Goal: Information Seeking & Learning: Learn about a topic

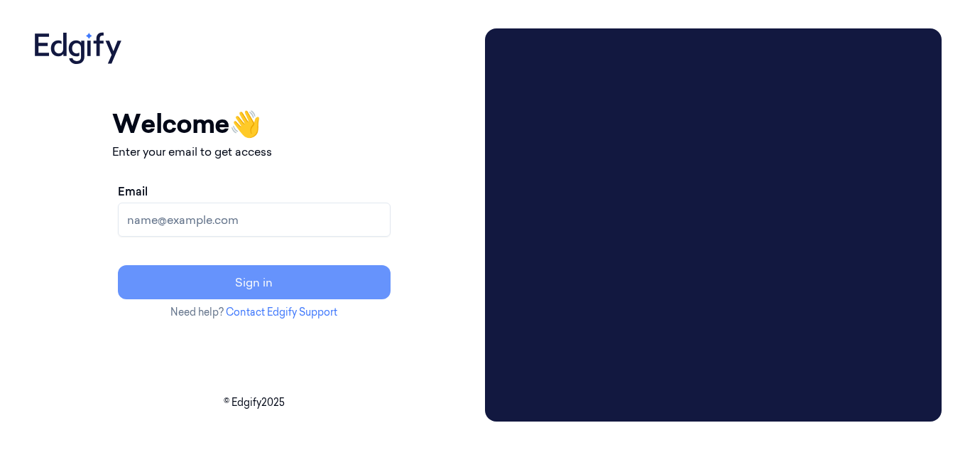
click at [352, 276] on button "Sign in" at bounding box center [254, 282] width 273 height 34
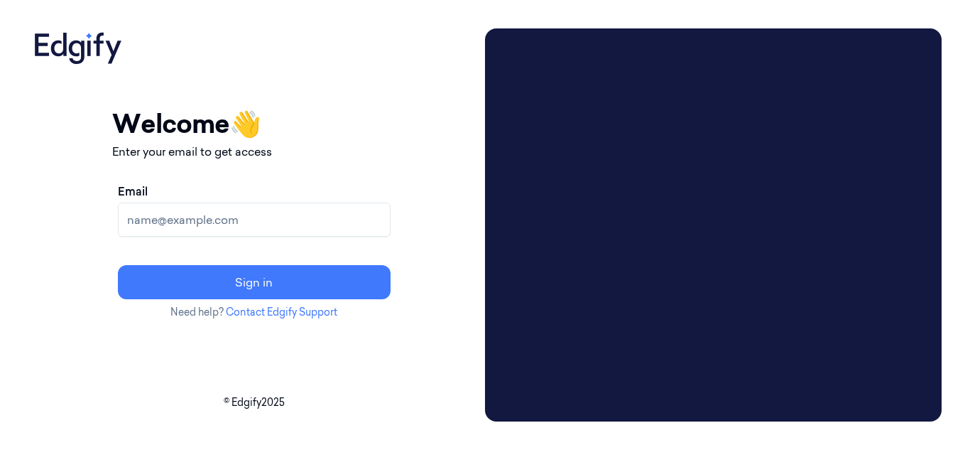
click at [293, 215] on input "Email" at bounding box center [254, 219] width 273 height 34
paste input "[EMAIL_ADDRESS][DOMAIN_NAME]"
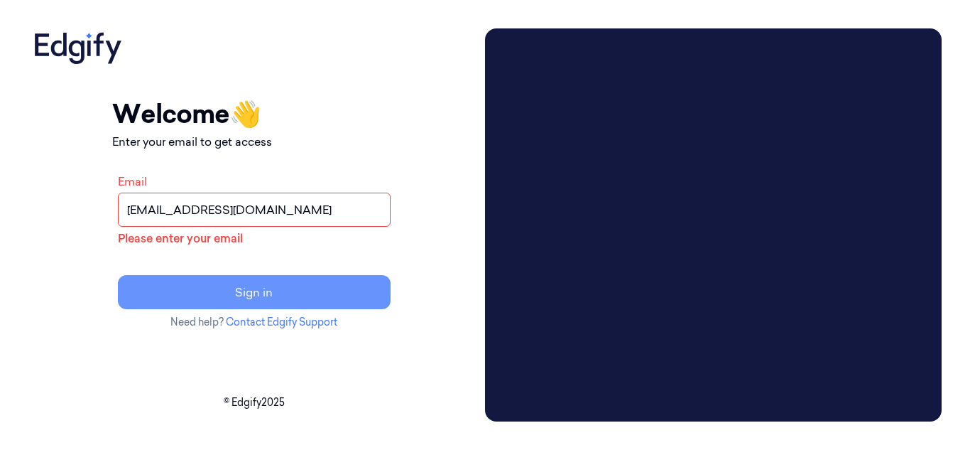
type input "[EMAIL_ADDRESS][DOMAIN_NAME]"
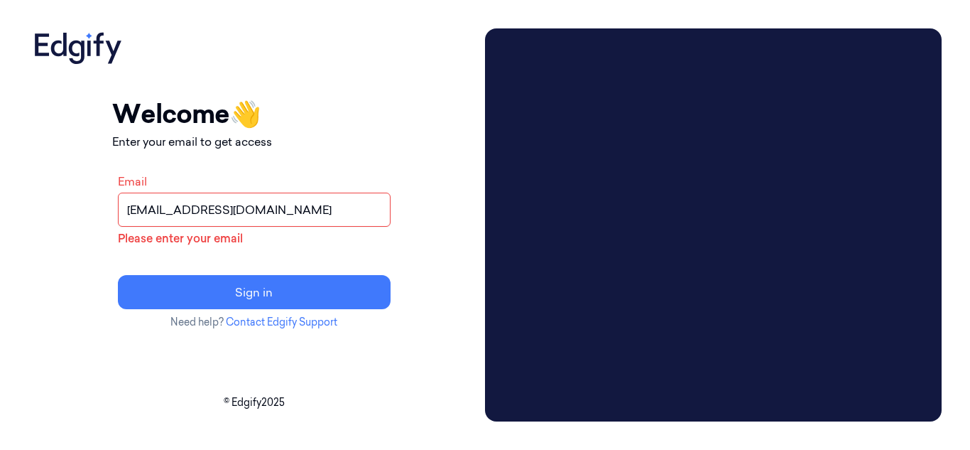
drag, startPoint x: 347, startPoint y: 288, endPoint x: 337, endPoint y: 246, distance: 42.9
click at [337, 246] on div "Email korisetty.prem@indivillage.co Please enter your email Sign in" at bounding box center [254, 241] width 284 height 148
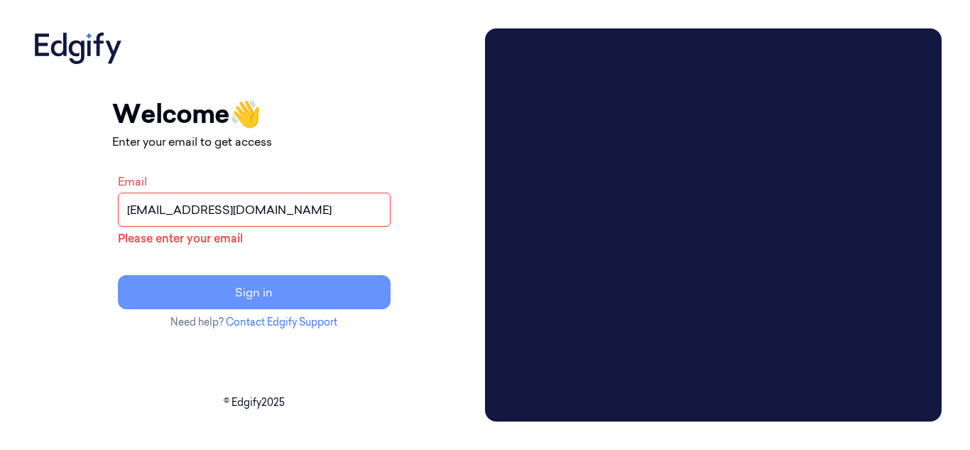
click at [327, 300] on button "Sign in" at bounding box center [254, 292] width 273 height 34
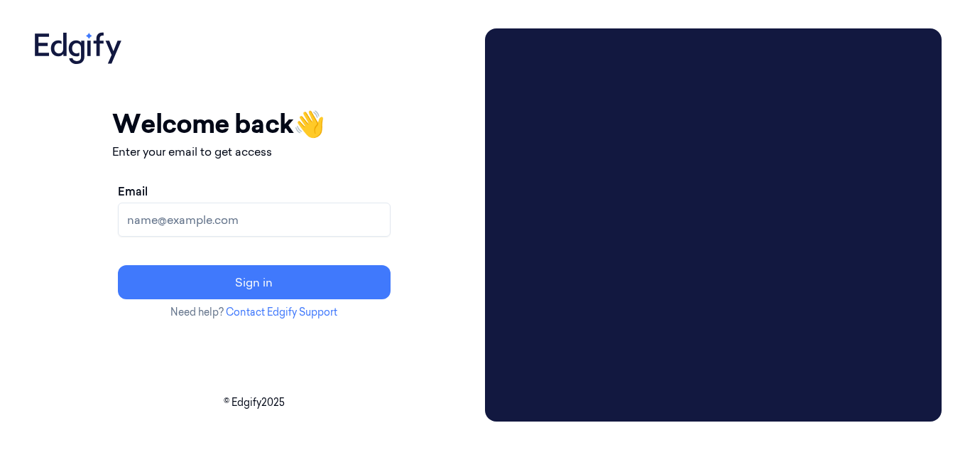
click at [256, 183] on div "Email" at bounding box center [254, 210] width 273 height 54
click at [245, 215] on input "Email" at bounding box center [254, 219] width 273 height 34
paste input "[EMAIL_ADDRESS][DOMAIN_NAME]"
type input "[EMAIL_ADDRESS][DOMAIN_NAME]"
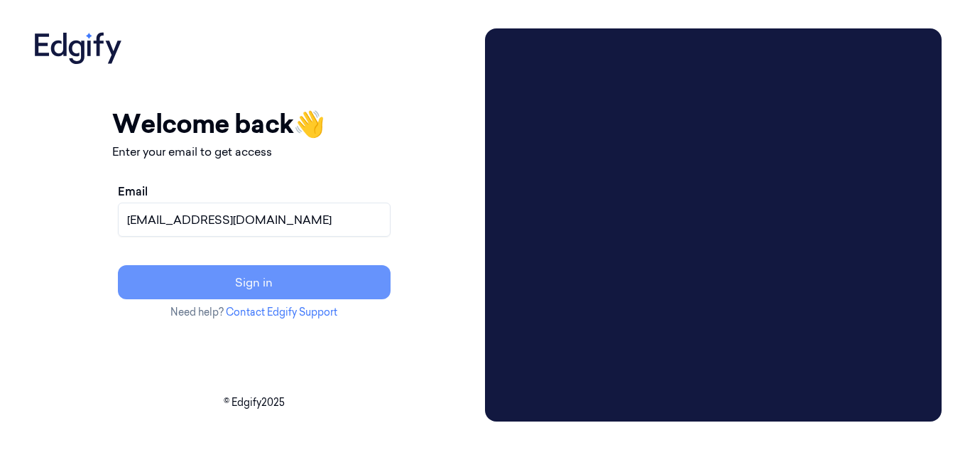
click at [335, 281] on button "Sign in" at bounding box center [254, 282] width 273 height 34
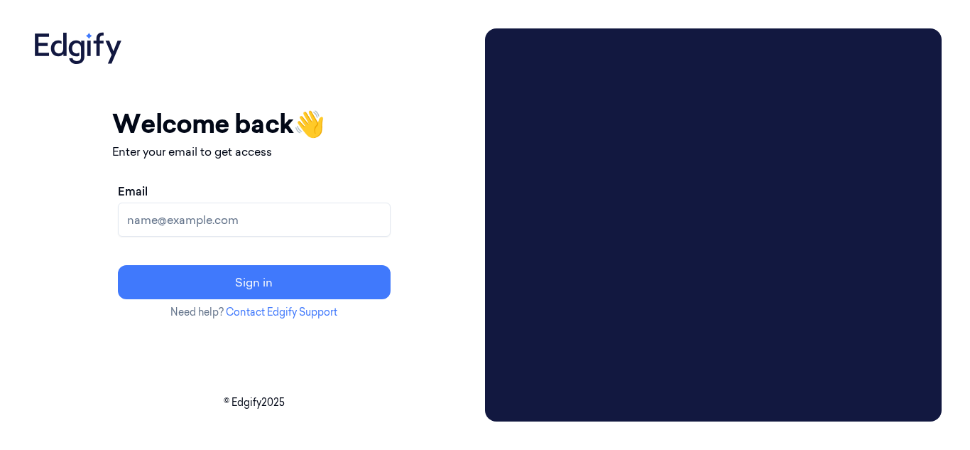
click at [289, 213] on input "Email" at bounding box center [254, 219] width 273 height 34
paste input "[EMAIL_ADDRESS][DOMAIN_NAME]"
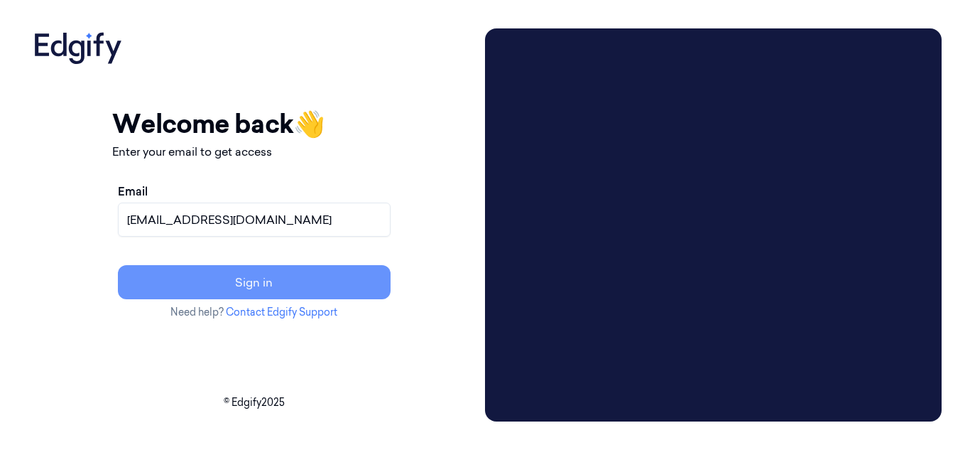
type input "[EMAIL_ADDRESS][DOMAIN_NAME]"
click at [328, 275] on button "Sign in" at bounding box center [254, 282] width 273 height 34
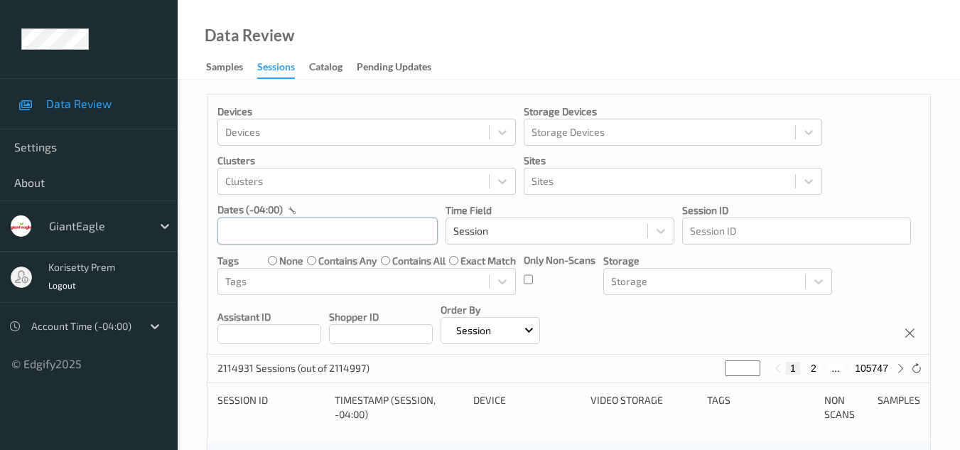
click at [273, 224] on input "text" at bounding box center [327, 230] width 220 height 27
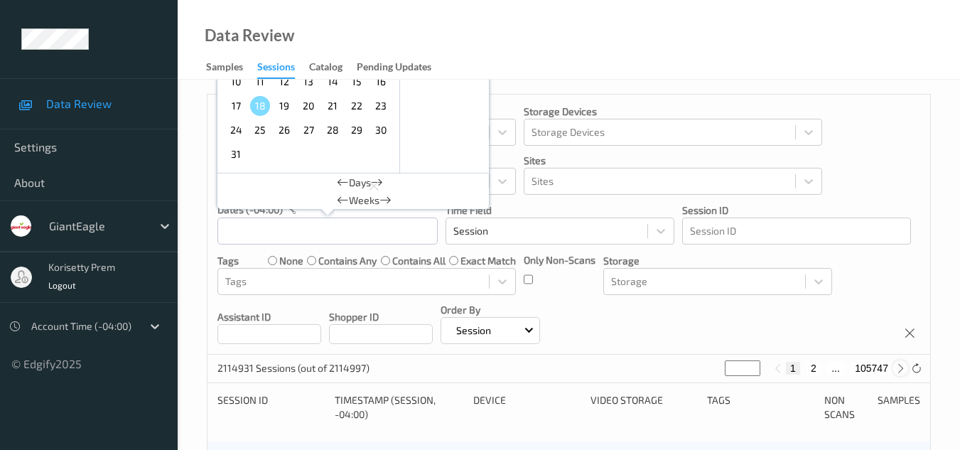
click at [899, 371] on icon at bounding box center [900, 368] width 11 height 11
type input "*"
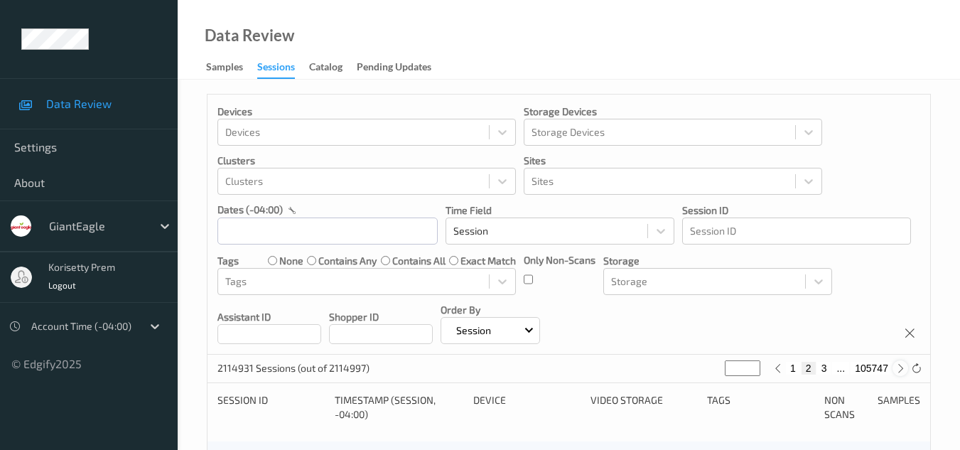
click at [899, 371] on icon at bounding box center [900, 368] width 11 height 11
type input "*"
click at [899, 371] on icon at bounding box center [900, 368] width 11 height 11
type input "*"
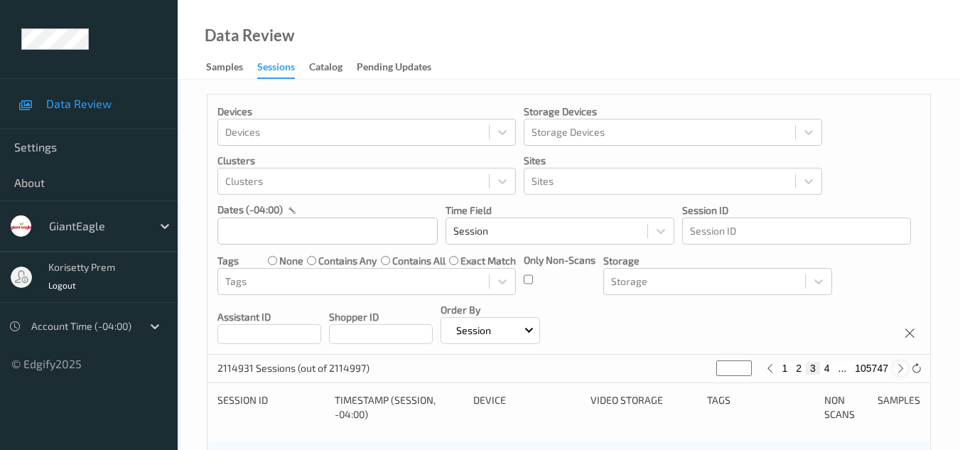
type input "*"
click at [899, 371] on icon at bounding box center [900, 368] width 11 height 11
type input "*"
click at [899, 371] on icon at bounding box center [900, 368] width 11 height 11
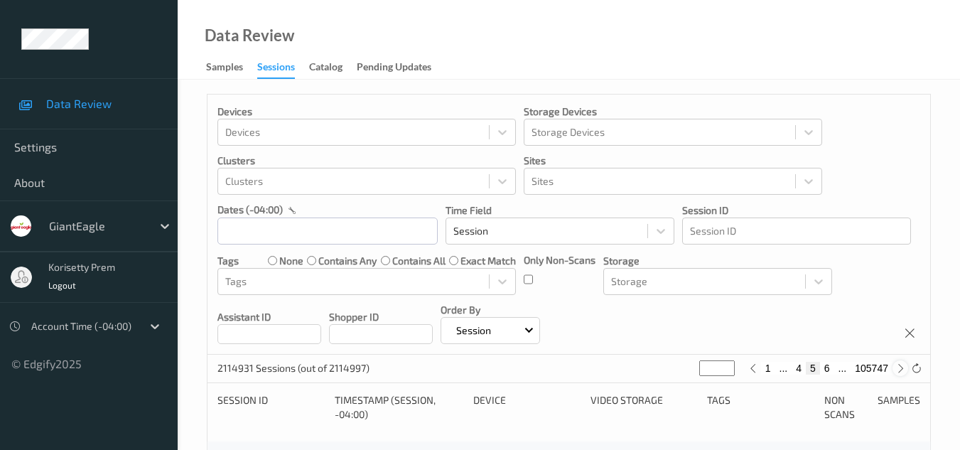
type input "*"
click at [899, 371] on icon at bounding box center [900, 368] width 11 height 11
type input "*"
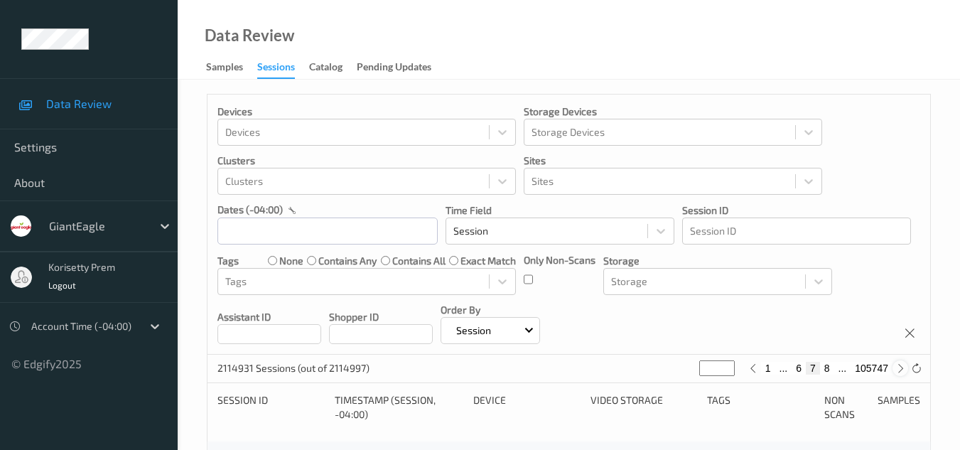
click at [899, 371] on icon at bounding box center [900, 368] width 11 height 11
type input "*"
click at [899, 371] on icon at bounding box center [900, 368] width 11 height 11
type input "*"
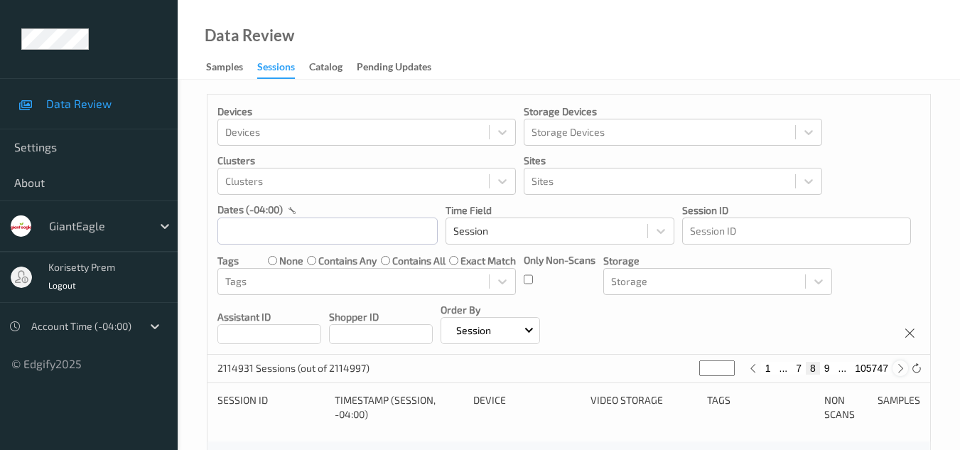
type input "*"
click at [899, 371] on icon at bounding box center [900, 368] width 11 height 11
type input "**"
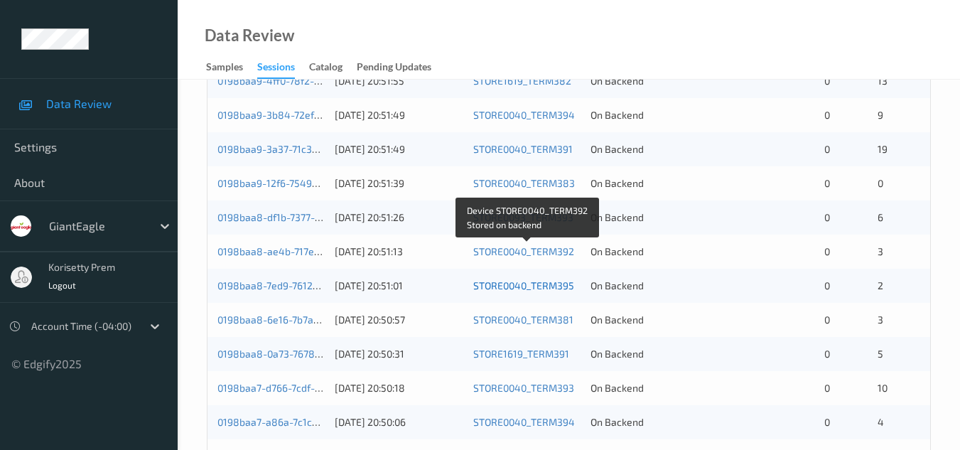
scroll to position [519, 0]
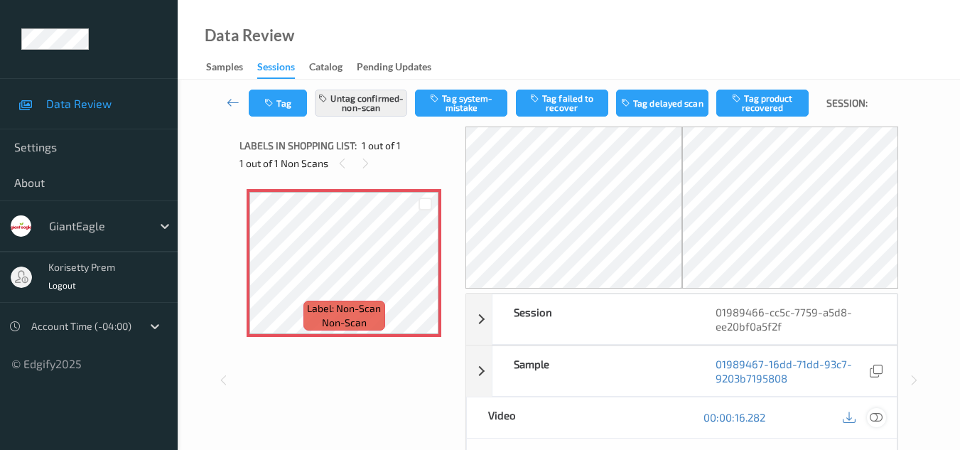
click at [873, 415] on icon at bounding box center [875, 417] width 13 height 13
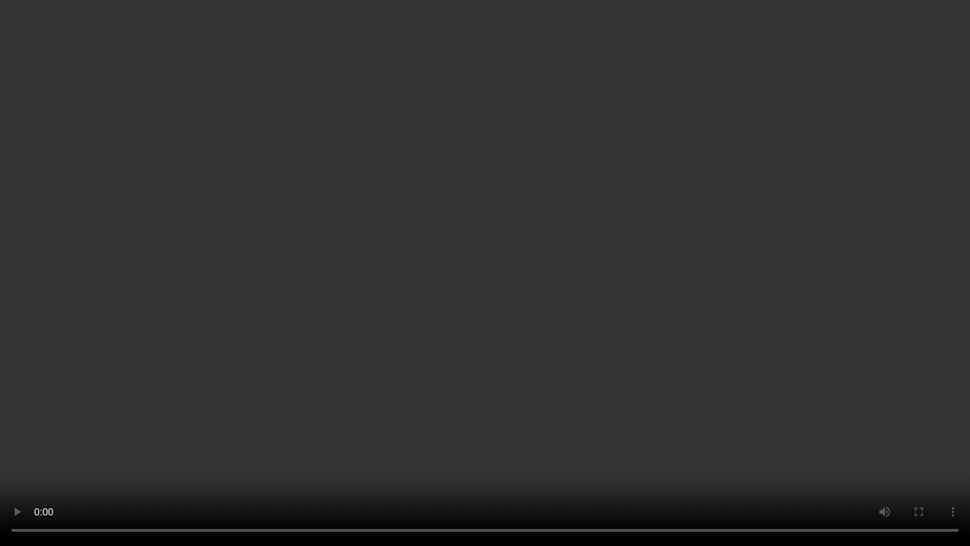
click at [599, 265] on video at bounding box center [485, 273] width 970 height 546
click at [651, 372] on video at bounding box center [485, 273] width 970 height 546
click at [674, 345] on video at bounding box center [485, 273] width 970 height 546
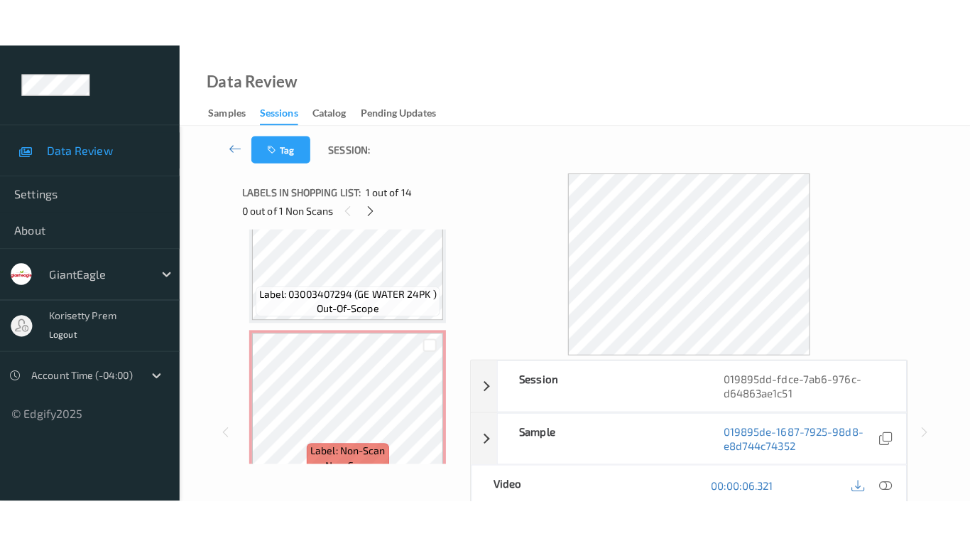
scroll to position [1944, 0]
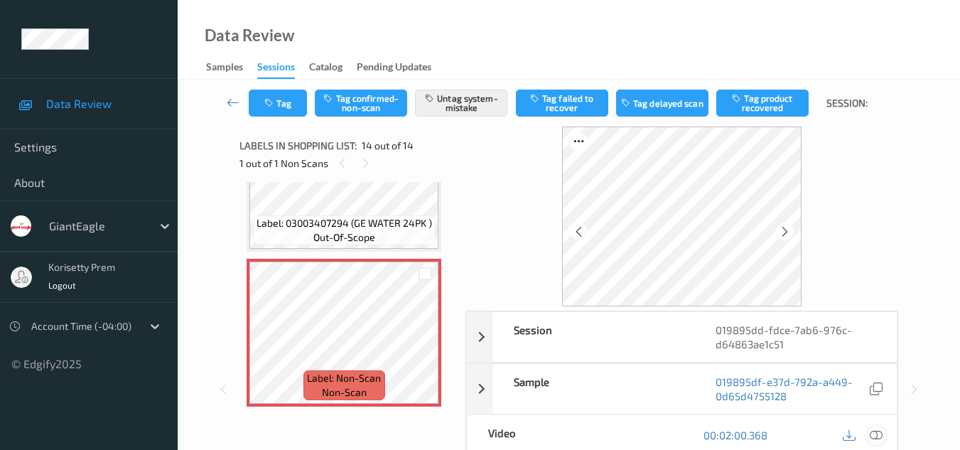
click at [876, 435] on icon at bounding box center [875, 434] width 13 height 13
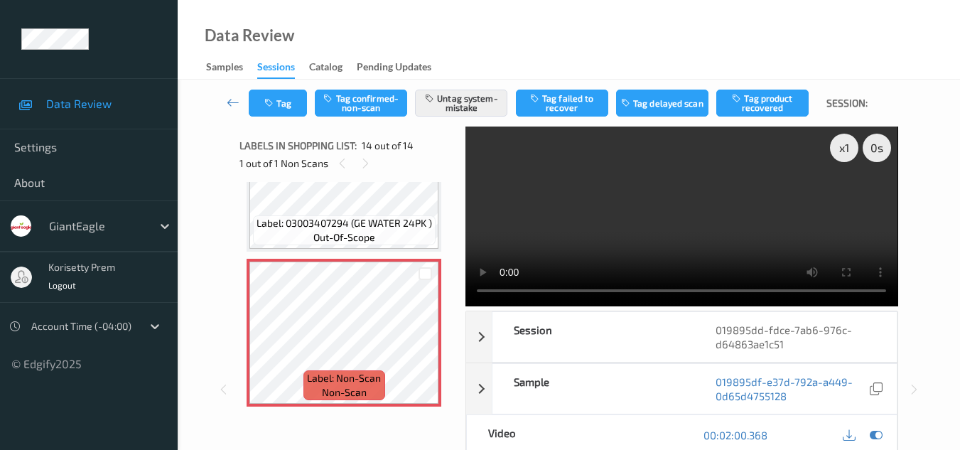
scroll to position [1848, 0]
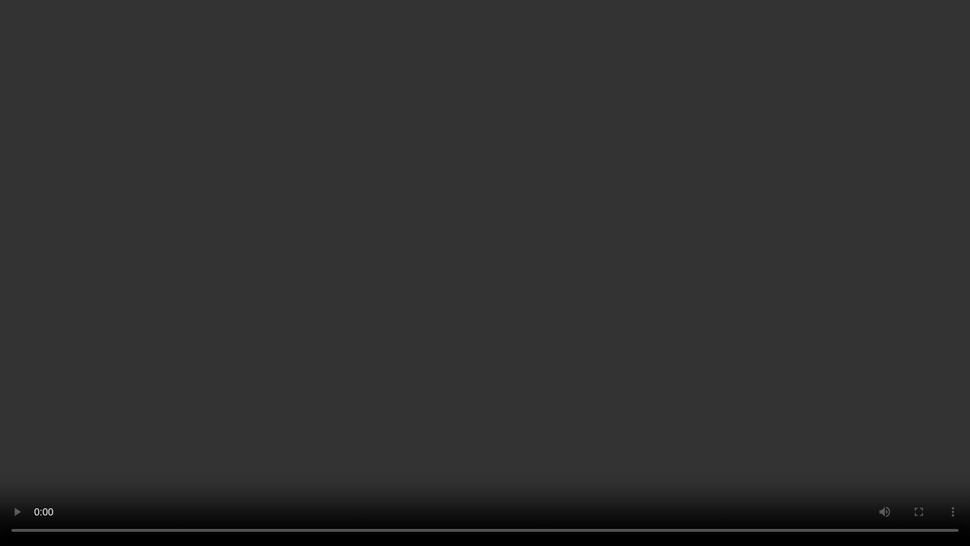
click at [753, 242] on video at bounding box center [485, 273] width 970 height 546
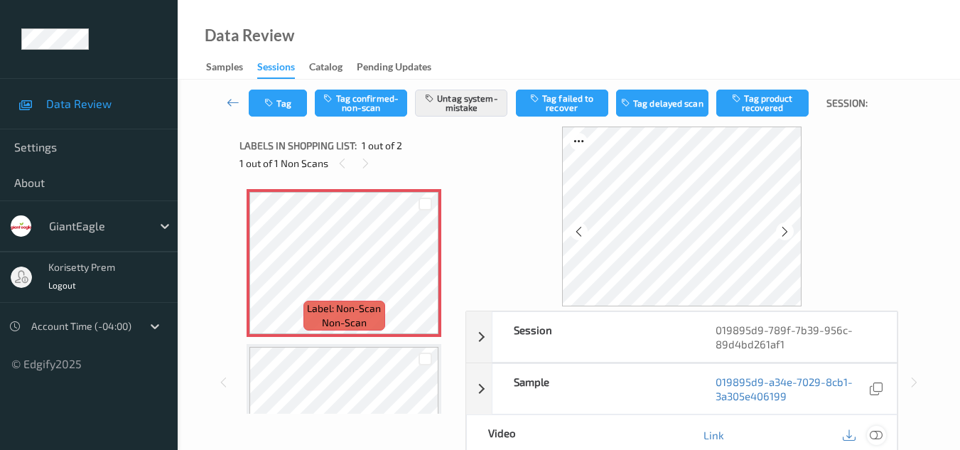
click at [871, 438] on icon at bounding box center [875, 434] width 13 height 13
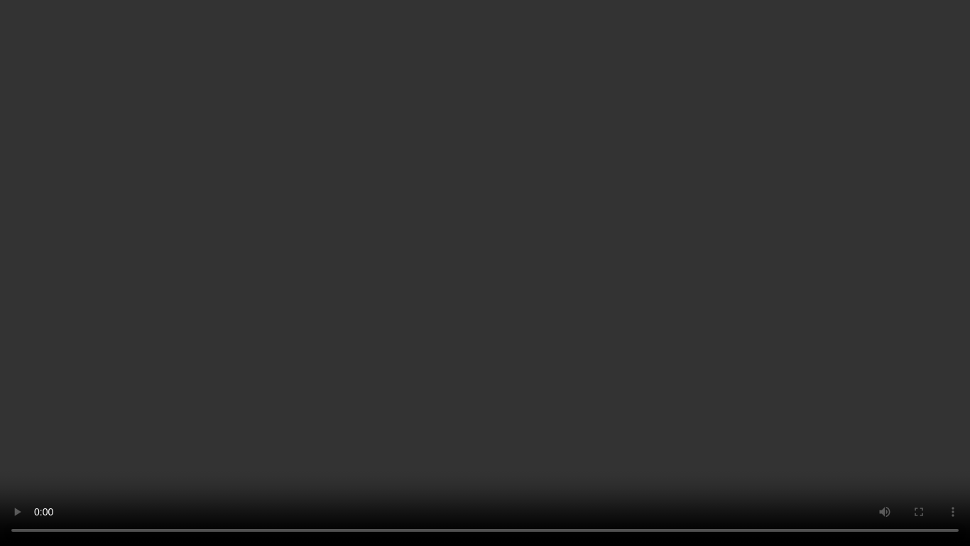
click at [554, 428] on video at bounding box center [485, 273] width 970 height 546
click at [597, 403] on video at bounding box center [485, 273] width 970 height 546
click at [597, 402] on video at bounding box center [485, 273] width 970 height 546
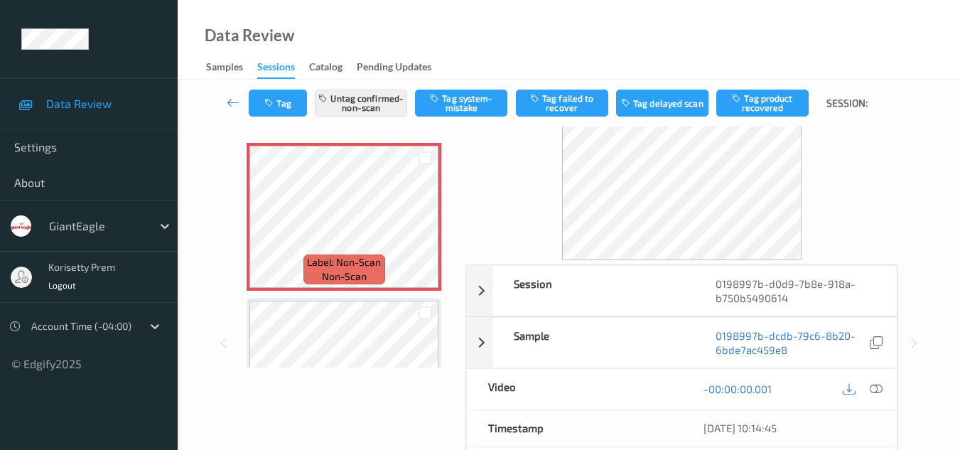
scroll to position [71, 0]
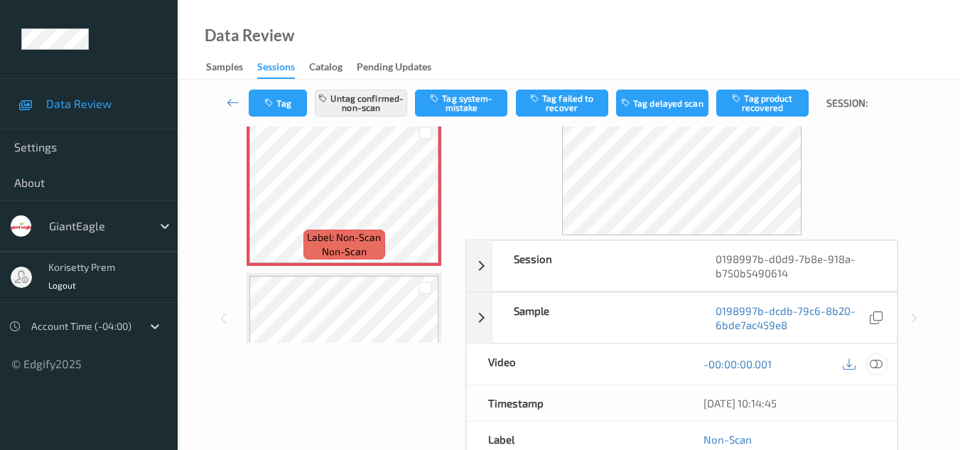
click at [874, 363] on icon at bounding box center [875, 363] width 13 height 13
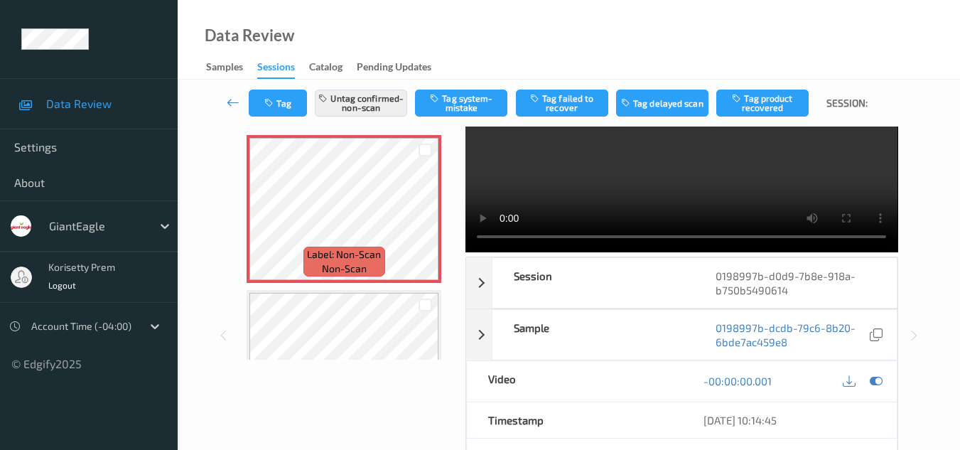
scroll to position [0, 0]
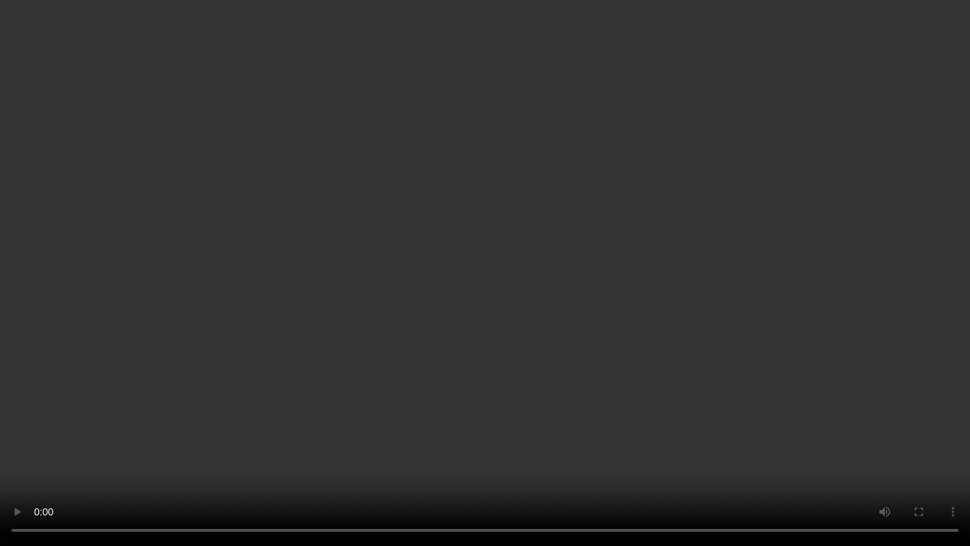
click at [484, 295] on video at bounding box center [485, 273] width 970 height 546
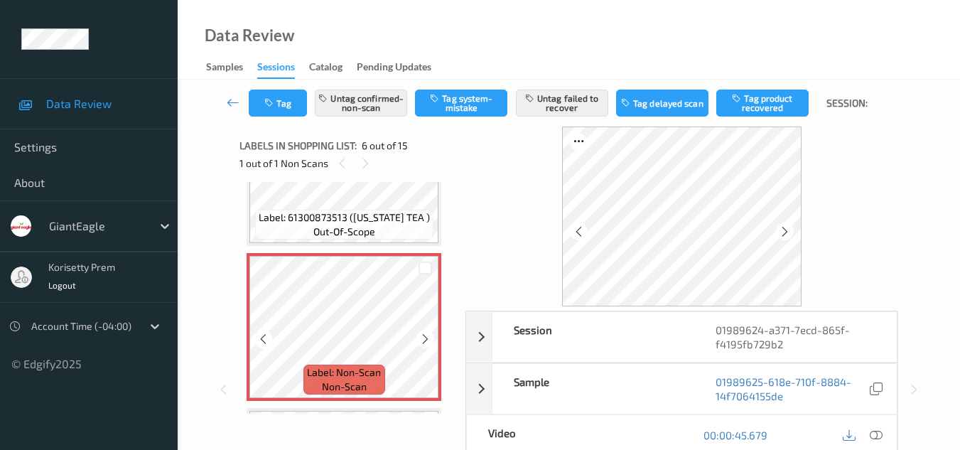
scroll to position [781, 0]
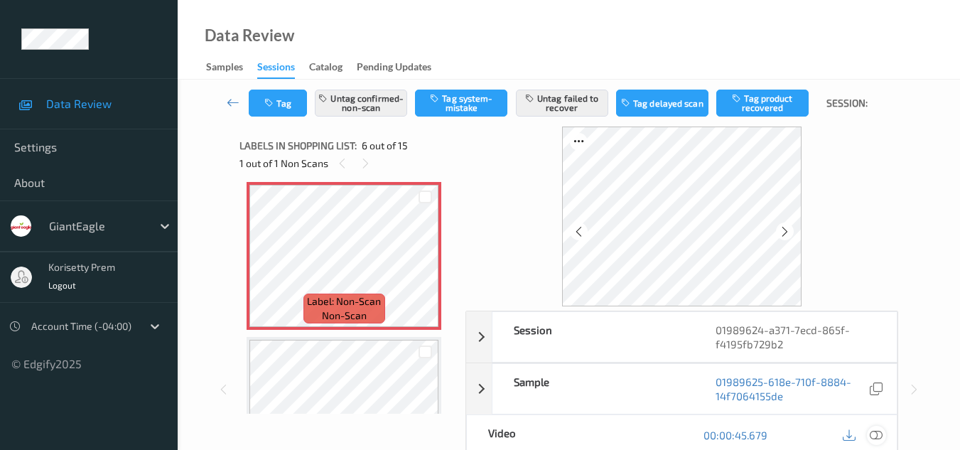
click at [877, 435] on icon at bounding box center [875, 434] width 13 height 13
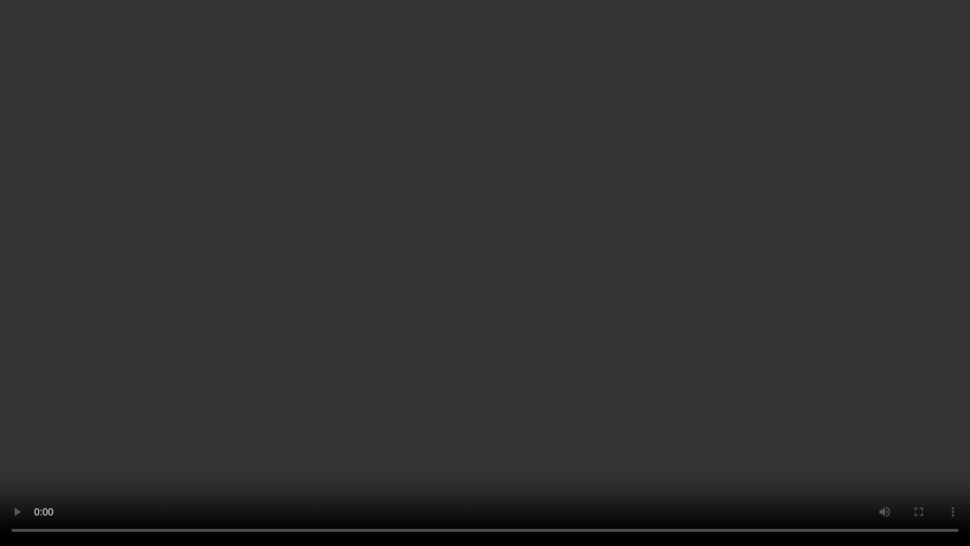
click at [258, 207] on video at bounding box center [485, 273] width 970 height 546
click at [559, 227] on video at bounding box center [485, 273] width 970 height 546
click at [559, 240] on video at bounding box center [485, 273] width 970 height 546
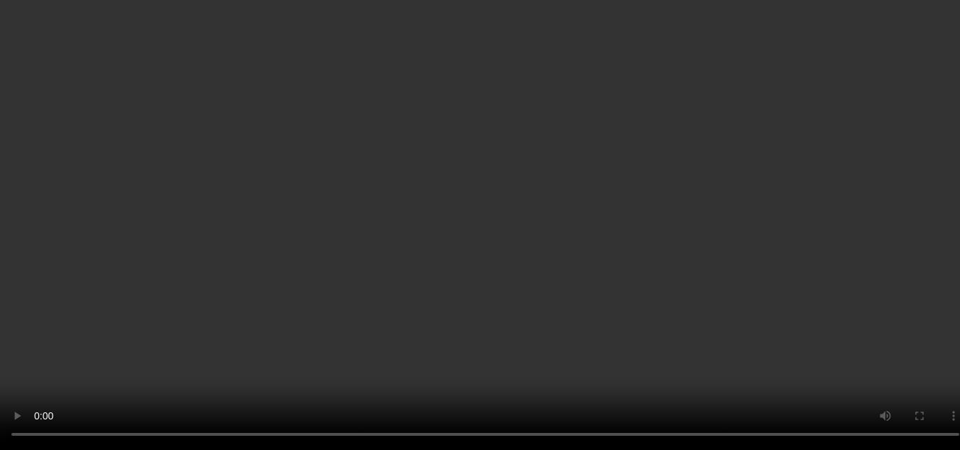
scroll to position [639, 0]
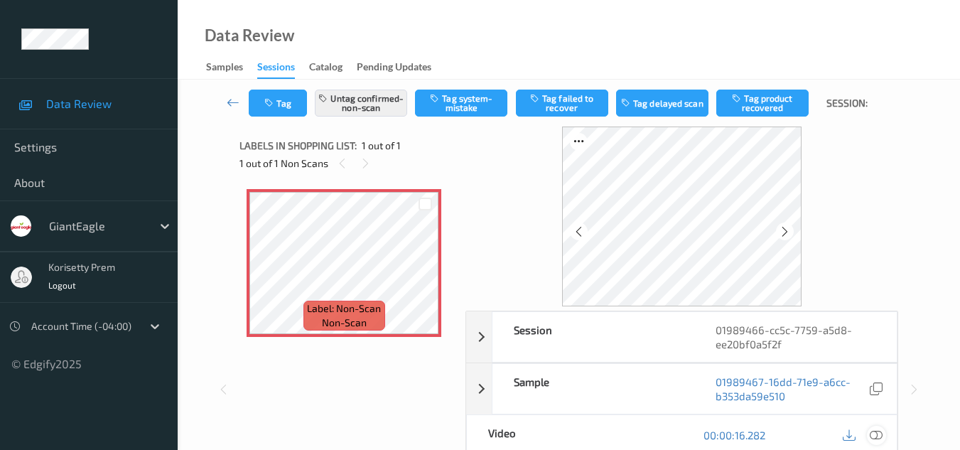
click at [871, 435] on icon at bounding box center [875, 434] width 13 height 13
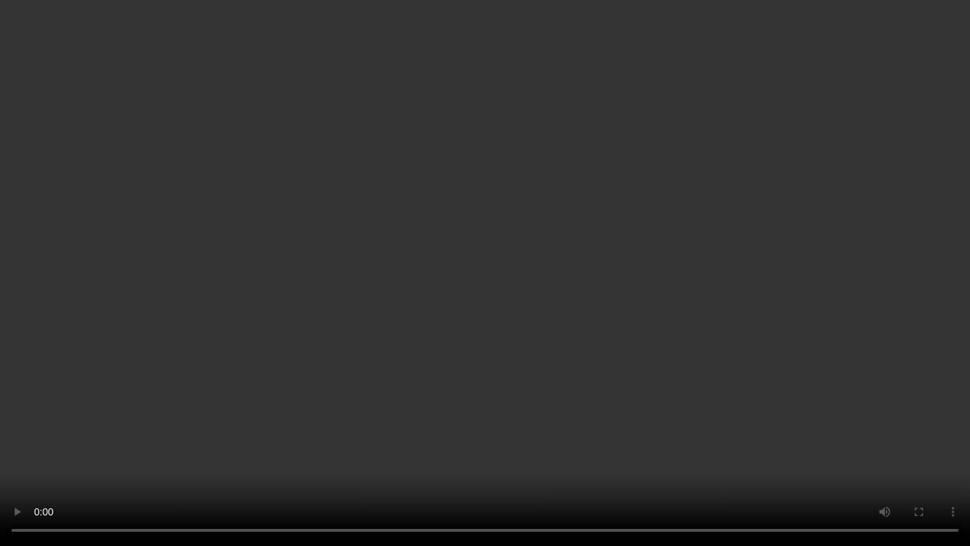
click at [872, 349] on video at bounding box center [485, 273] width 970 height 546
click at [671, 205] on video at bounding box center [485, 273] width 970 height 546
click at [671, 203] on video at bounding box center [485, 273] width 970 height 546
